Goal: Communication & Community: Answer question/provide support

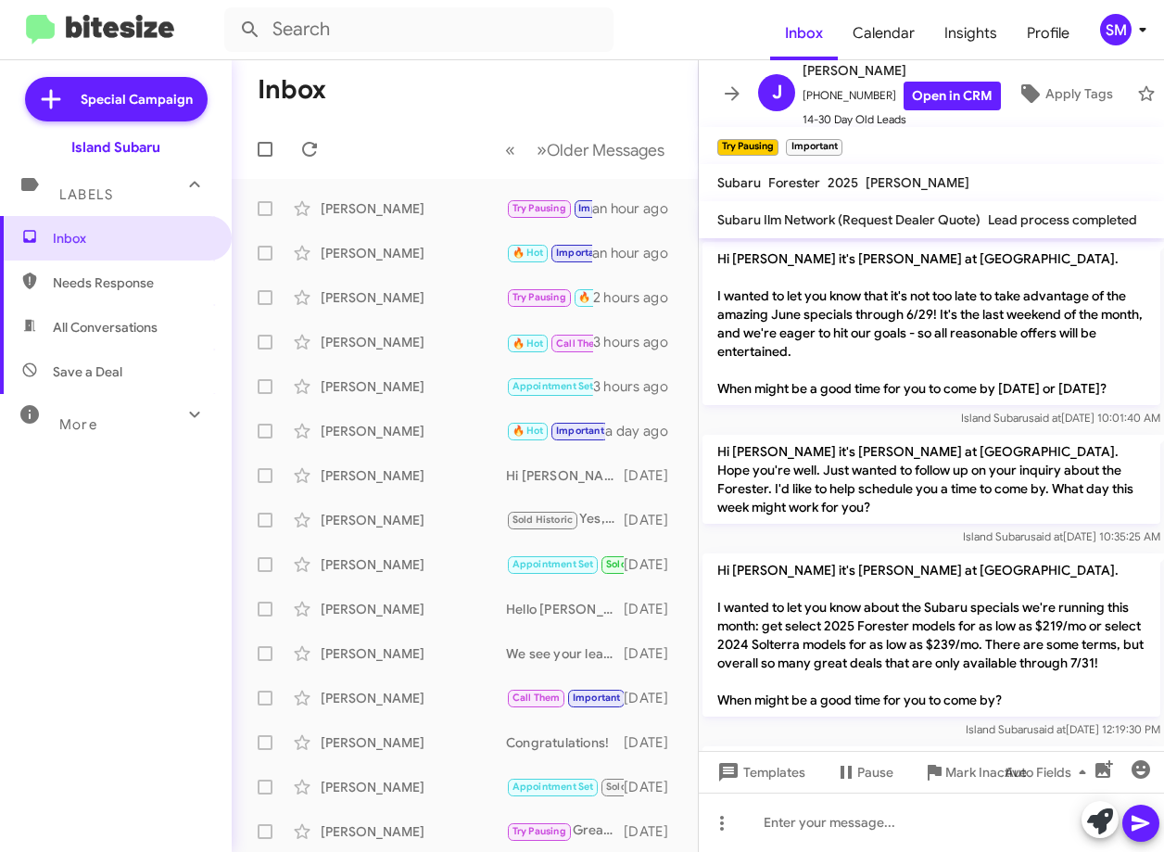
scroll to position [1693, 0]
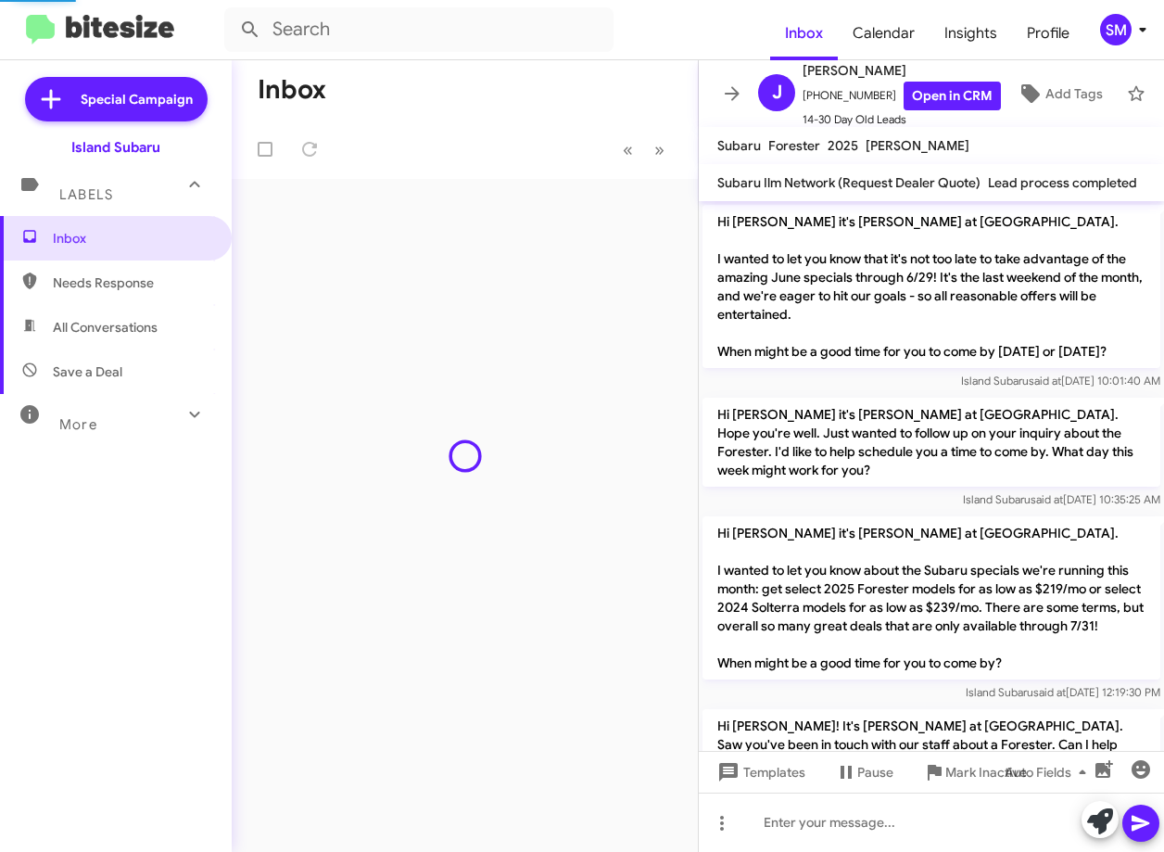
scroll to position [1656, 0]
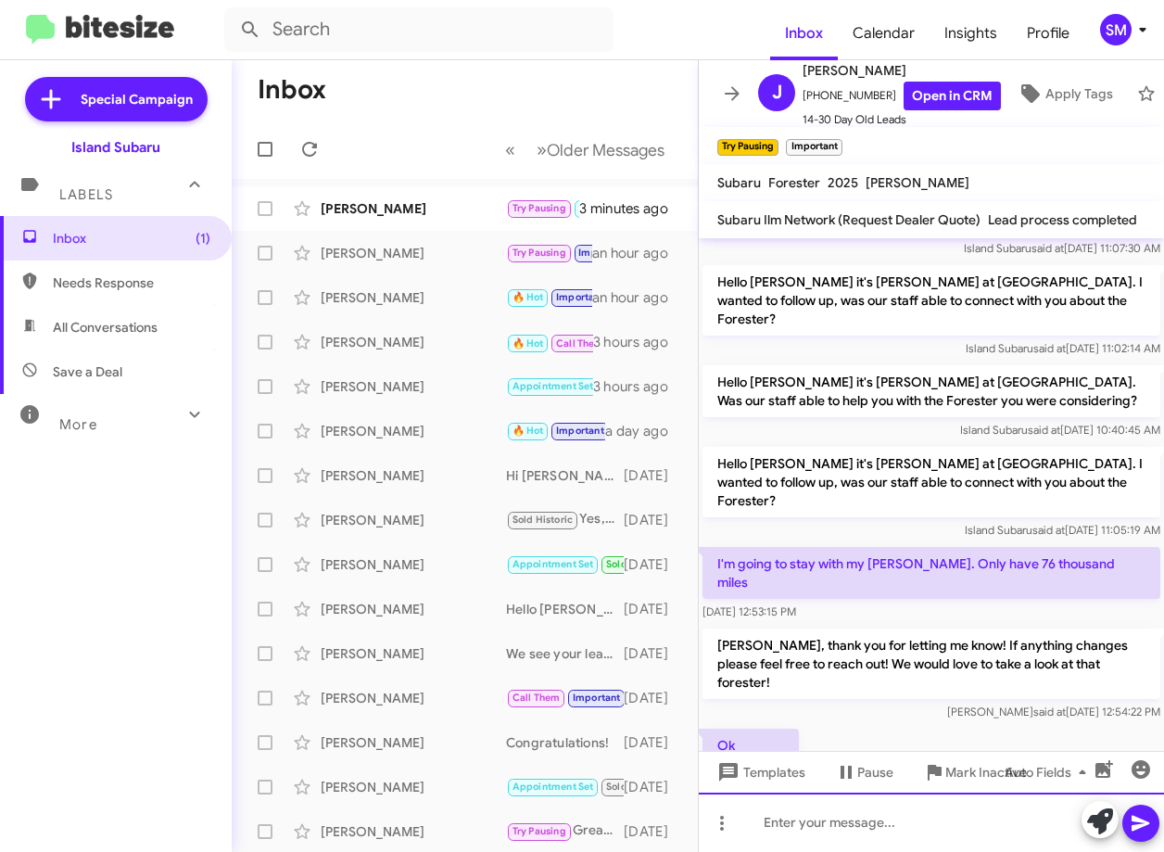
click at [923, 835] on div at bounding box center [931, 821] width 465 height 59
click at [433, 210] on div "[PERSON_NAME]" at bounding box center [413, 208] width 185 height 19
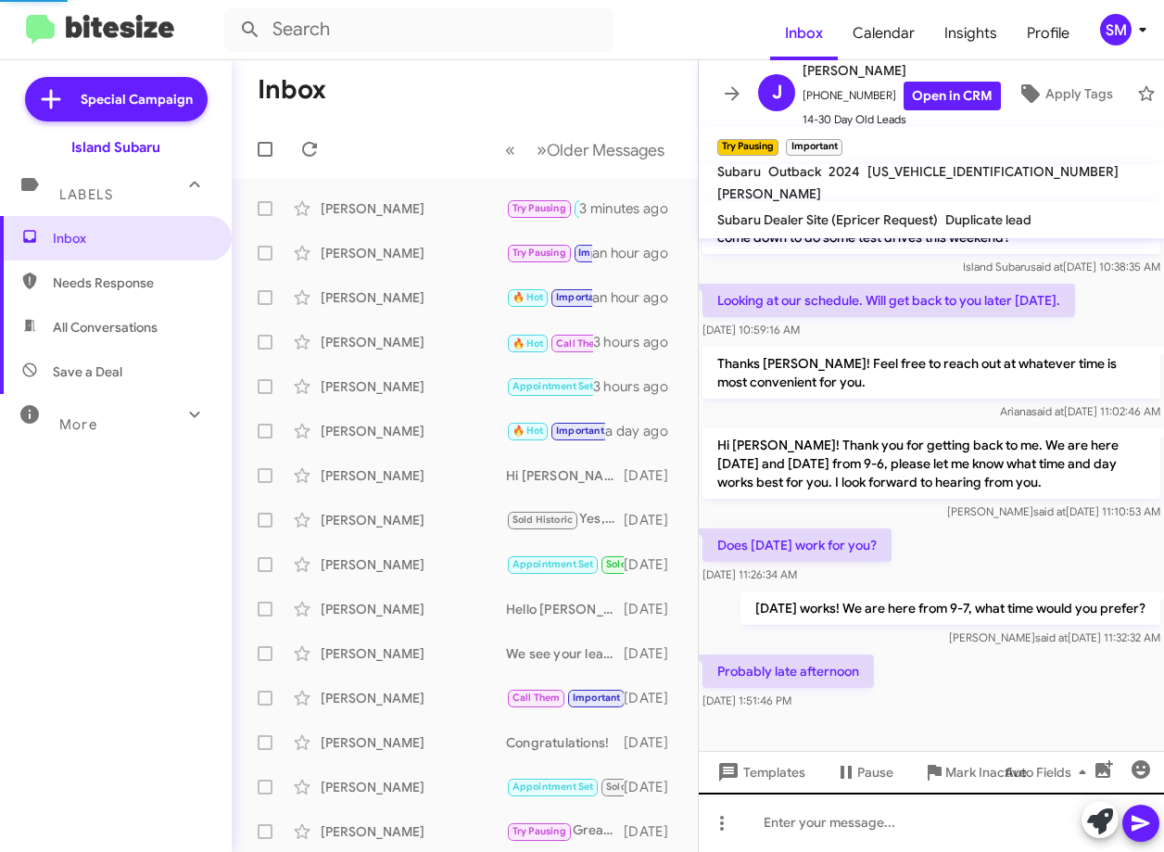
scroll to position [177, 0]
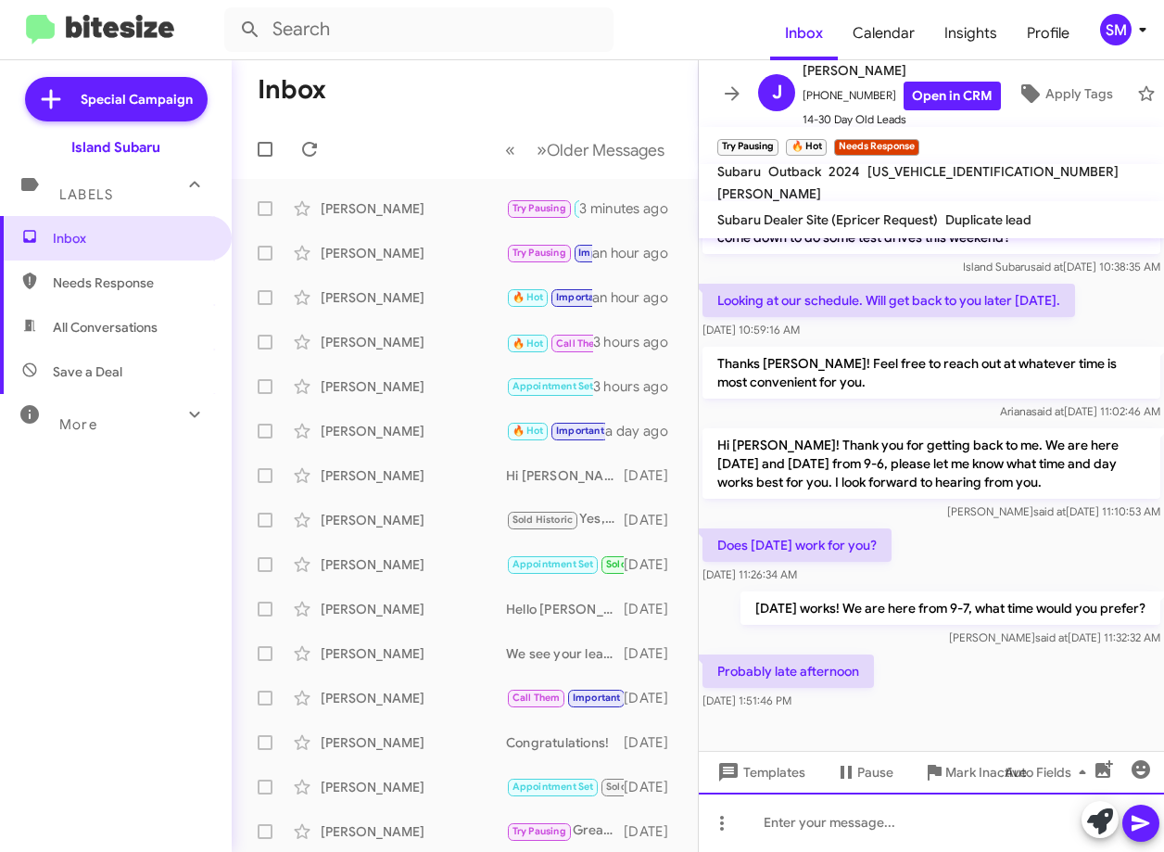
click at [921, 820] on div at bounding box center [931, 821] width 465 height 59
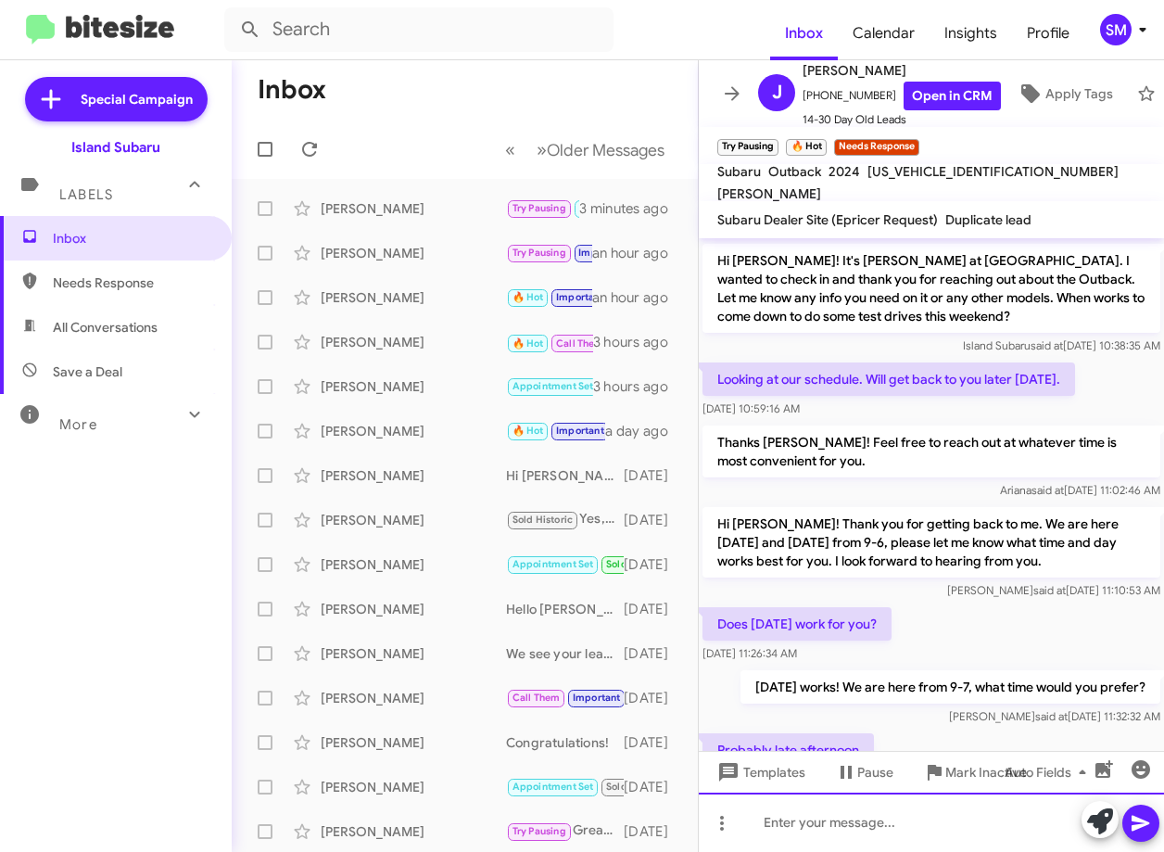
scroll to position [245, 0]
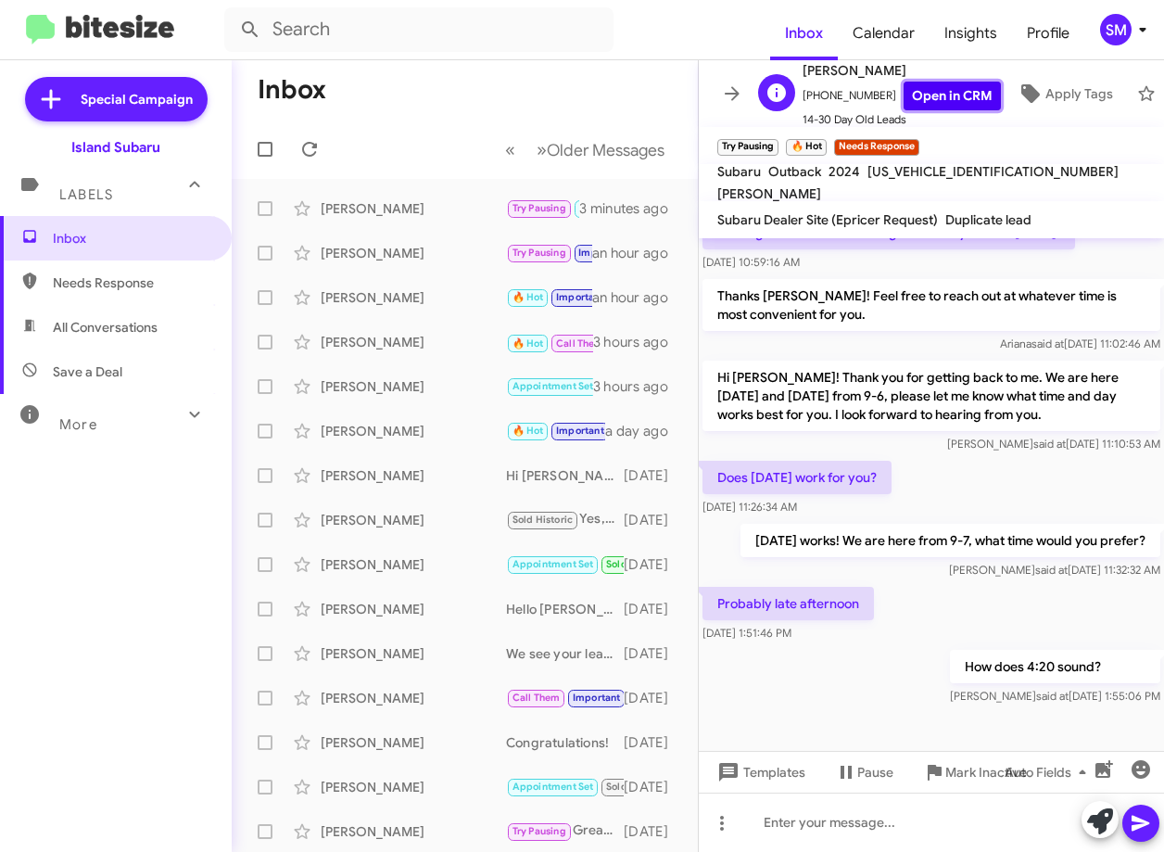
click at [937, 82] on link "Open in CRM" at bounding box center [951, 96] width 97 height 29
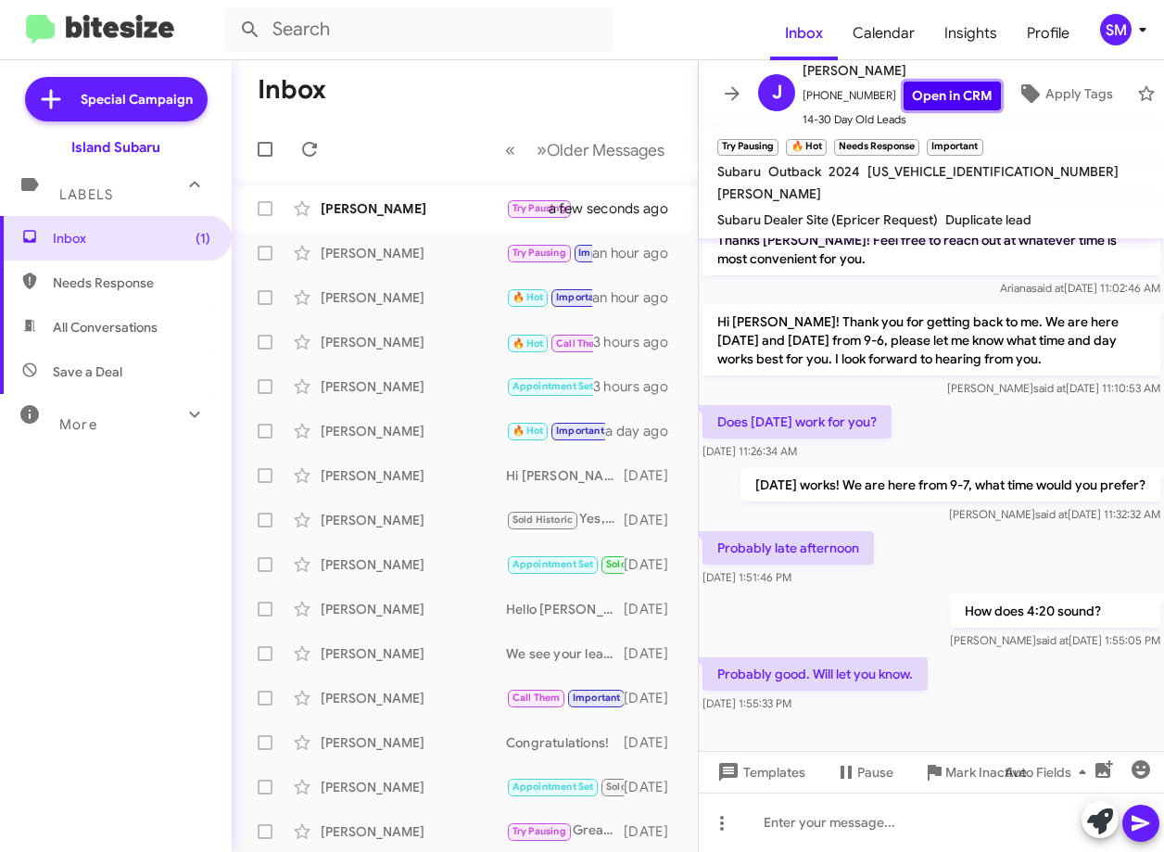
scroll to position [312, 0]
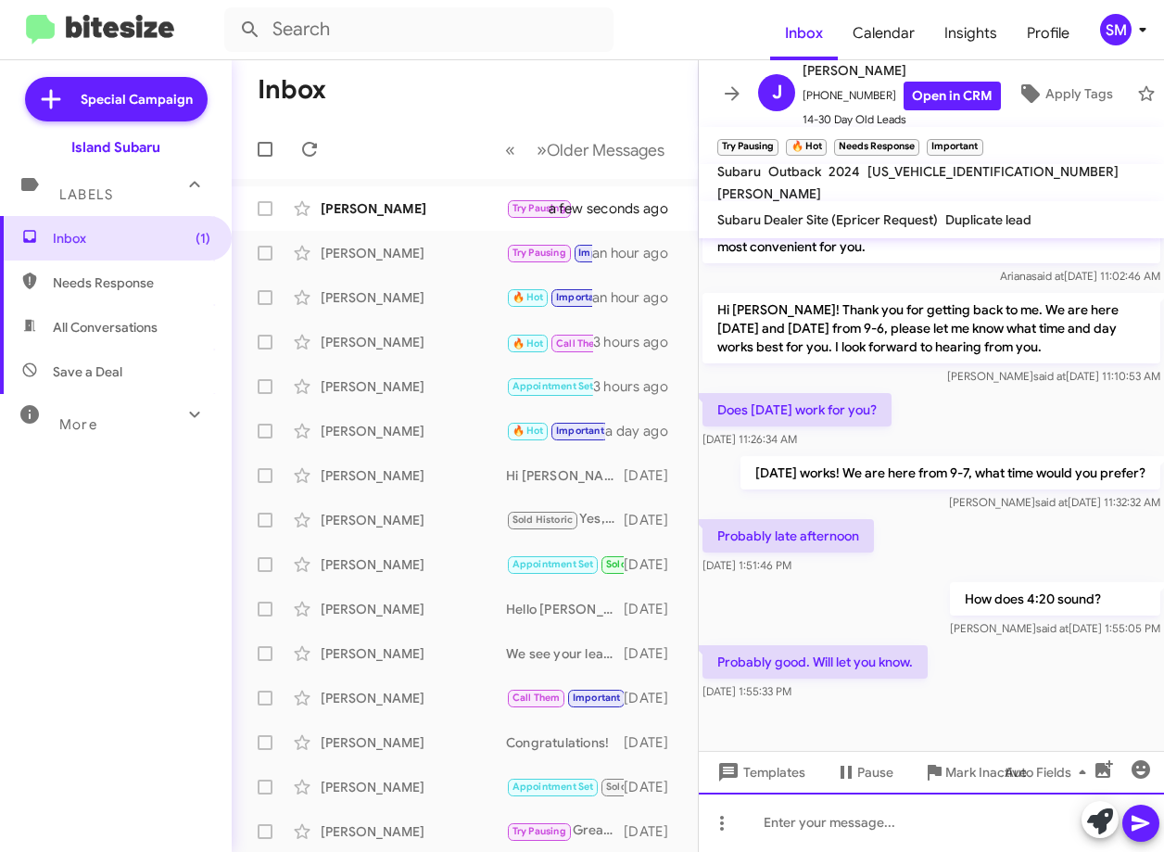
click at [791, 815] on div at bounding box center [931, 821] width 465 height 59
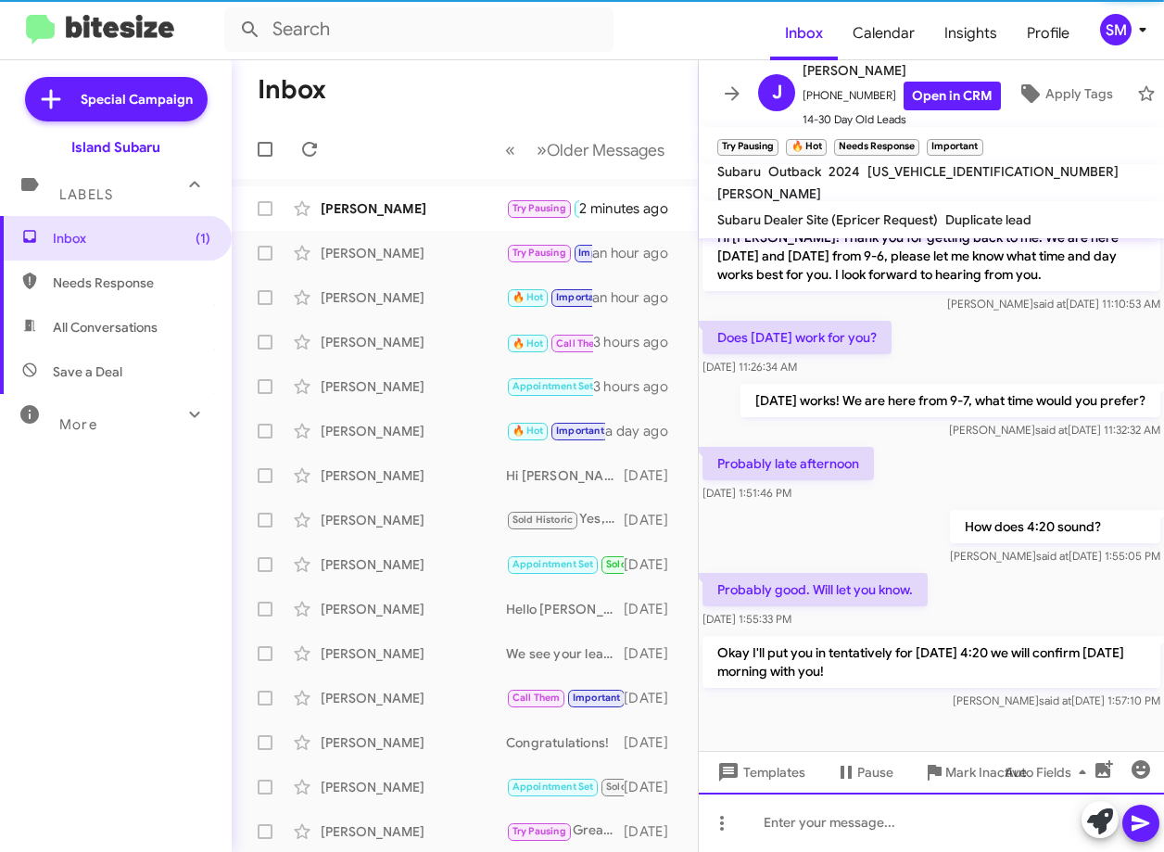
scroll to position [398, 0]
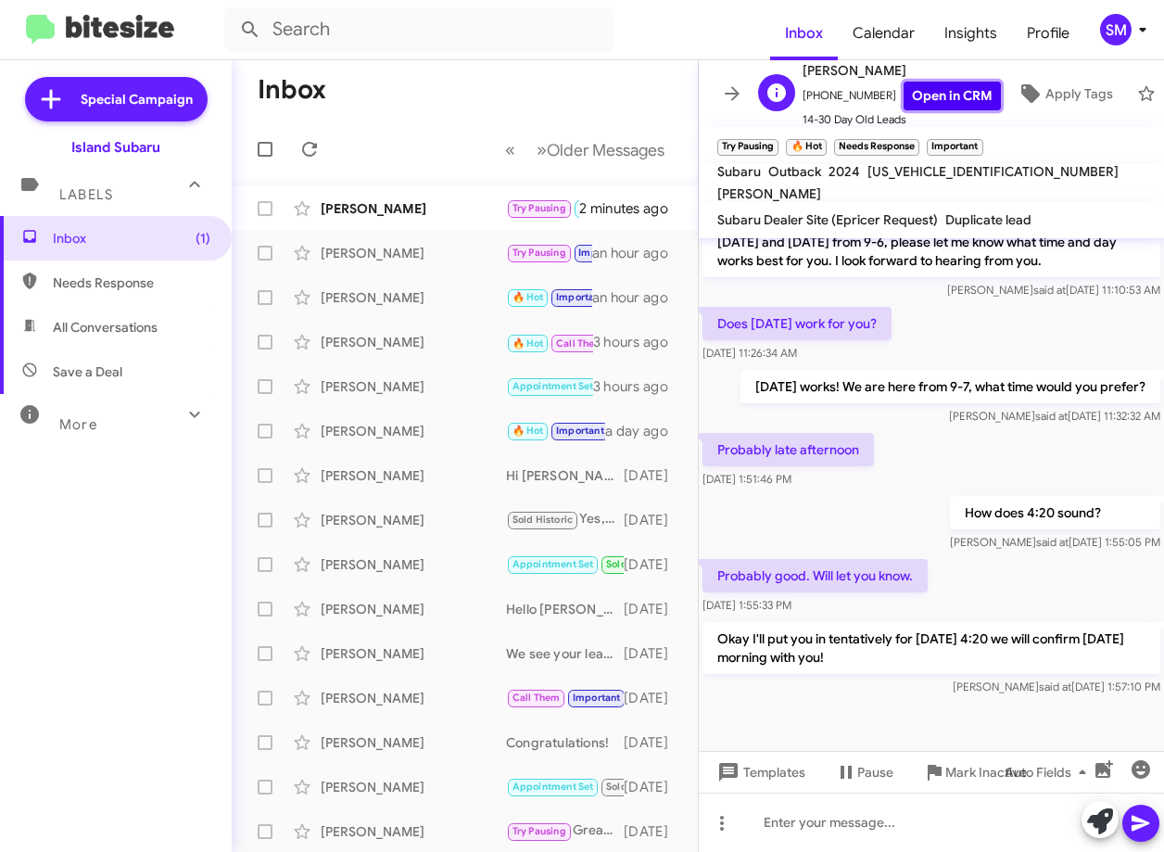
click at [925, 83] on link "Open in CRM" at bounding box center [951, 96] width 97 height 29
click at [128, 566] on div "Inbox (1) Needs Response All Conversations Save a Deal More Important 🔥 Hot App…" at bounding box center [116, 471] width 232 height 511
click at [426, 218] on div "Jena Latriano Try Pausing 🔥 Hot Needs Response Important Probably good. Will le…" at bounding box center [464, 208] width 436 height 37
